Goal: Find contact information: Find contact information

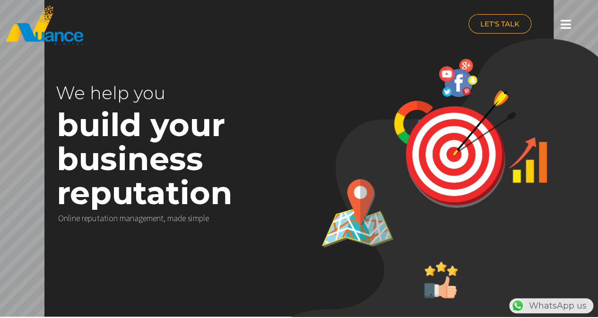
click at [39, 37] on img at bounding box center [44, 25] width 79 height 41
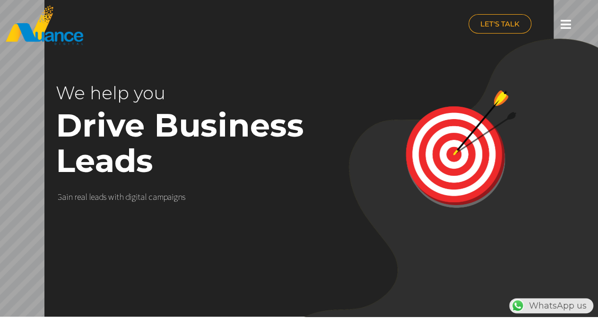
click at [565, 23] on icon at bounding box center [566, 24] width 10 height 12
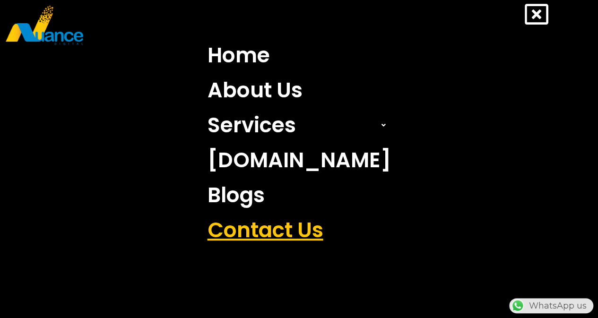
click at [282, 227] on link "Contact Us" at bounding box center [300, 230] width 198 height 35
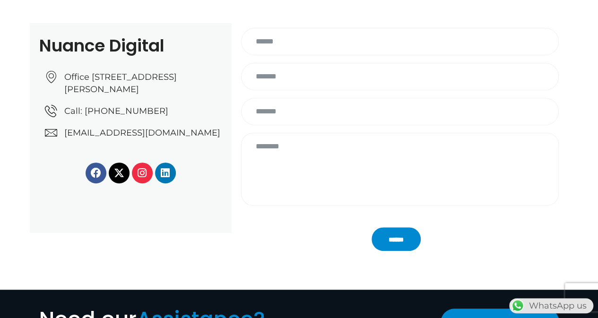
scroll to position [47, 0]
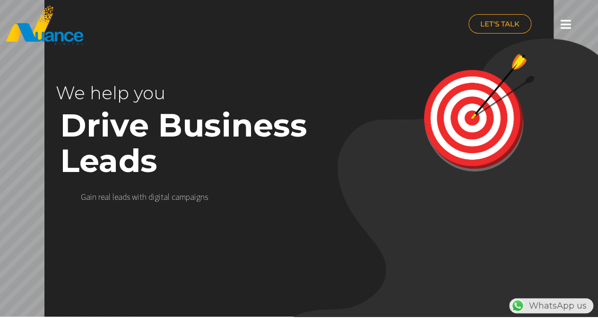
click at [57, 36] on img at bounding box center [44, 25] width 79 height 41
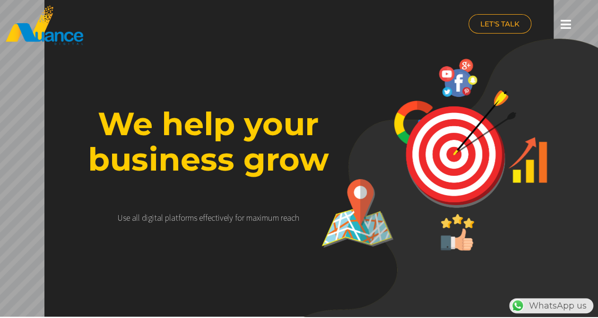
click at [572, 19] on div at bounding box center [566, 24] width 19 height 21
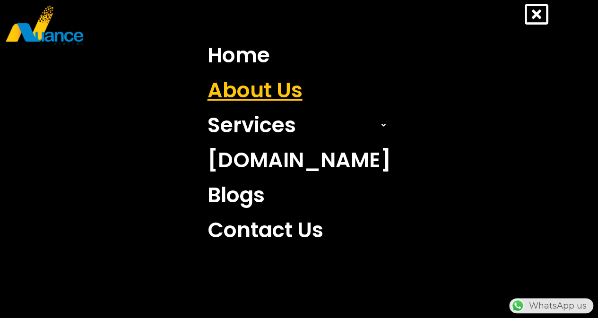
click at [258, 88] on link "About Us" at bounding box center [300, 90] width 198 height 35
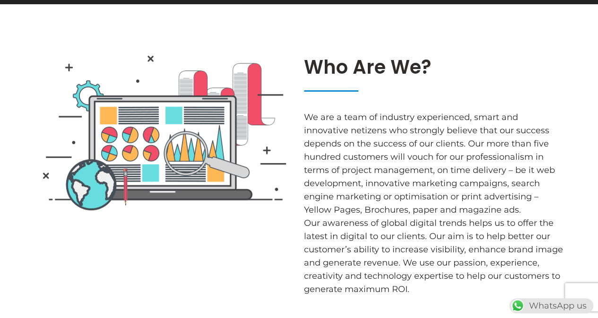
scroll to position [142, 0]
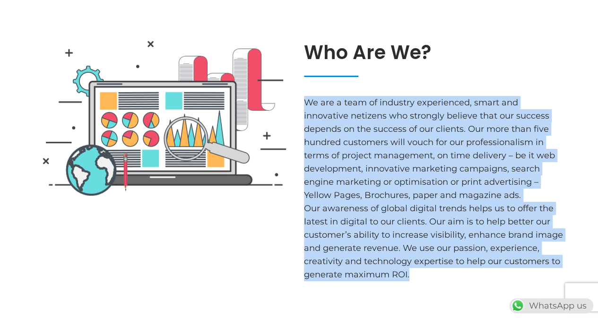
drag, startPoint x: 417, startPoint y: 278, endPoint x: 302, endPoint y: 103, distance: 209.6
click at [302, 103] on div "Who Are We? We are a team of industry experienced, smart and innovative netizen…" at bounding box center [434, 161] width 270 height 250
copy div "We are a team of industry experienced, smart and innovative netizens who strong…"
